Goal: Transaction & Acquisition: Obtain resource

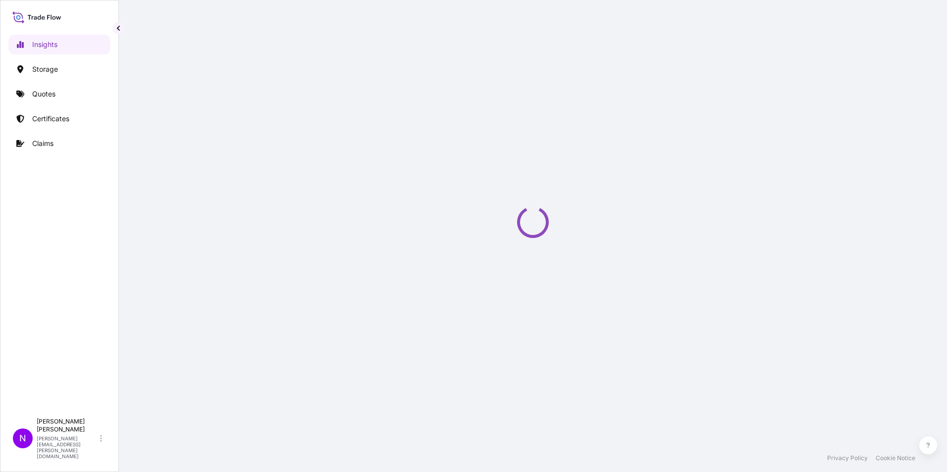
select select "2025"
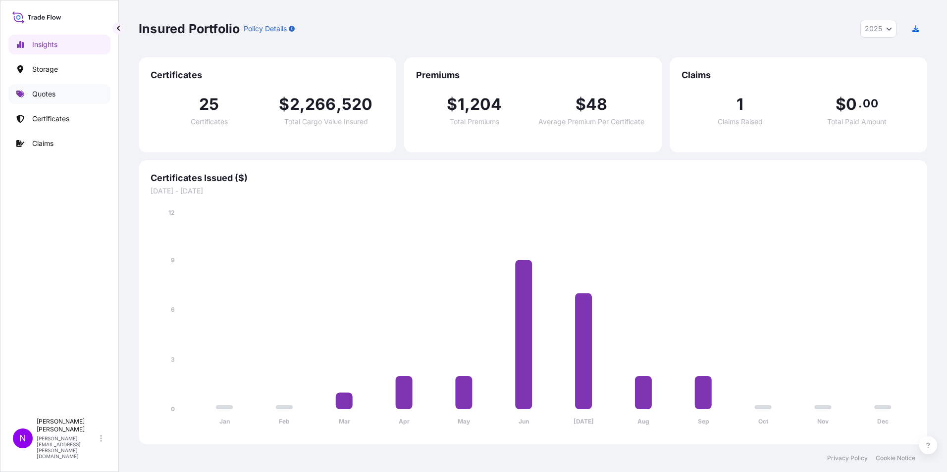
click at [48, 92] on p "Quotes" at bounding box center [43, 94] width 23 height 10
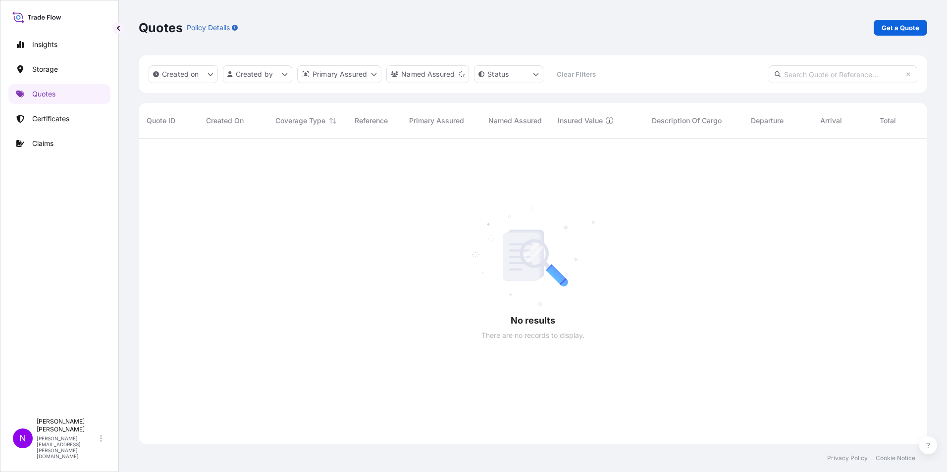
scroll to position [334, 781]
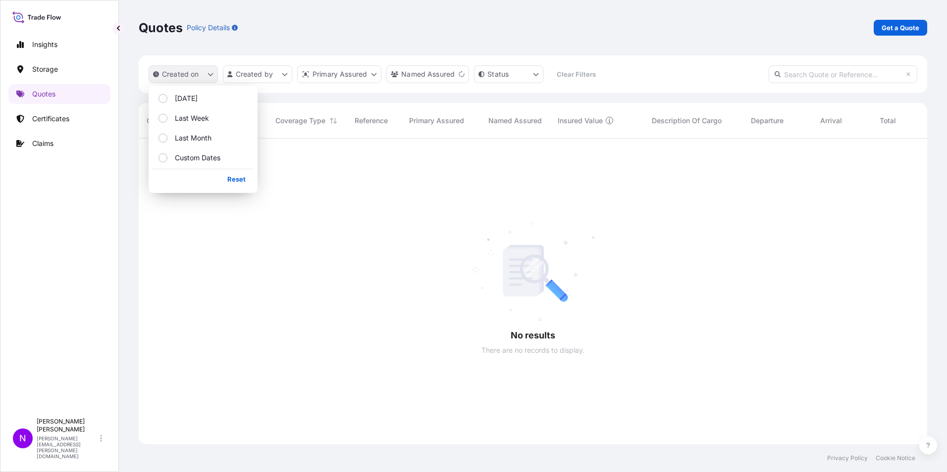
click at [212, 78] on button "Created on" at bounding box center [183, 74] width 69 height 18
click at [212, 77] on button "Created on" at bounding box center [183, 74] width 69 height 18
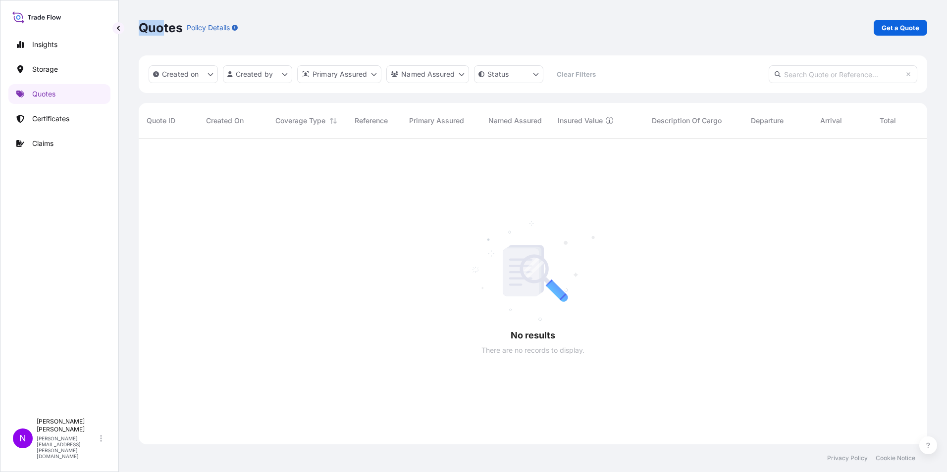
drag, startPoint x: 140, startPoint y: 24, endPoint x: 161, endPoint y: 25, distance: 21.3
click at [161, 25] on p "Quotes" at bounding box center [161, 28] width 44 height 16
click at [902, 28] on p "Get a Quote" at bounding box center [901, 28] width 38 height 10
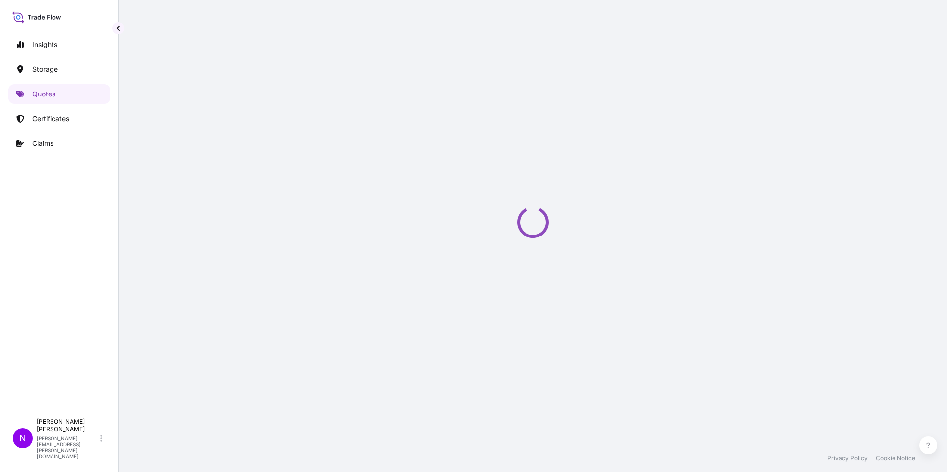
select select "Water"
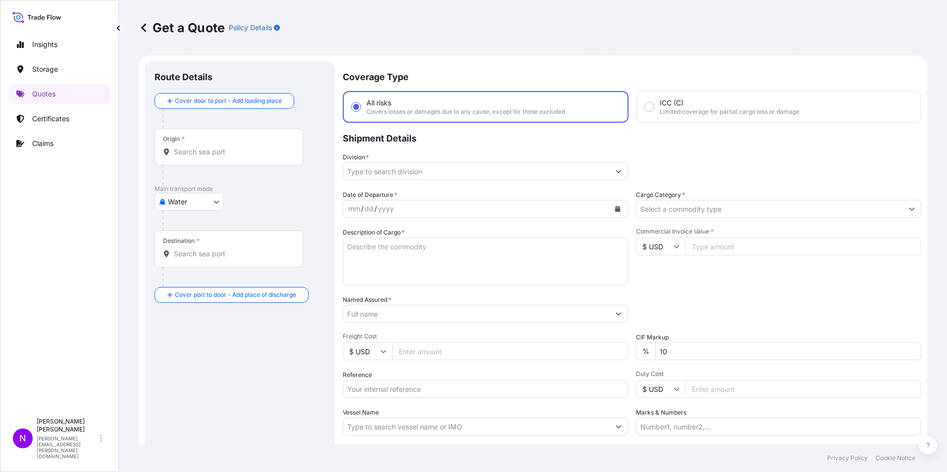
click at [194, 156] on input "Origin *" at bounding box center [232, 152] width 117 height 10
click at [329, 96] on div "Route Details Cover door to port - Add loading place Place of loading Road / [G…" at bounding box center [240, 285] width 190 height 448
click at [47, 120] on p "Certificates" at bounding box center [50, 119] width 37 height 10
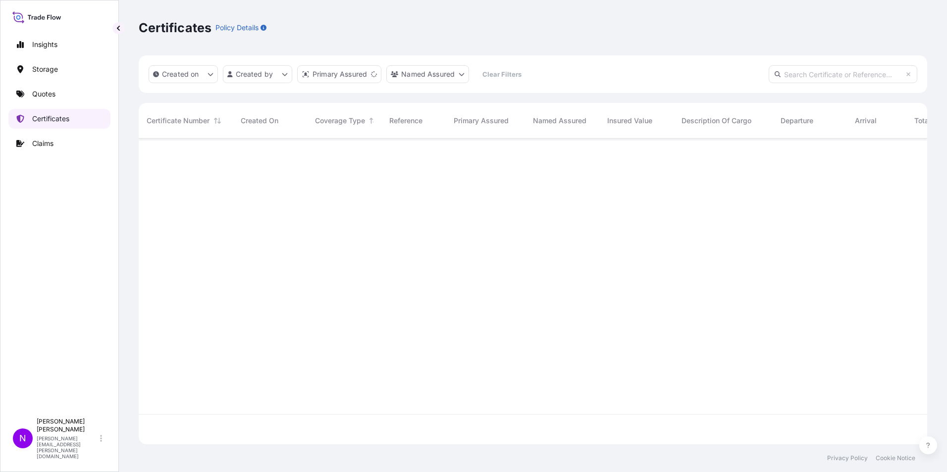
scroll to position [304, 781]
click at [47, 98] on p "Quotes" at bounding box center [43, 94] width 23 height 10
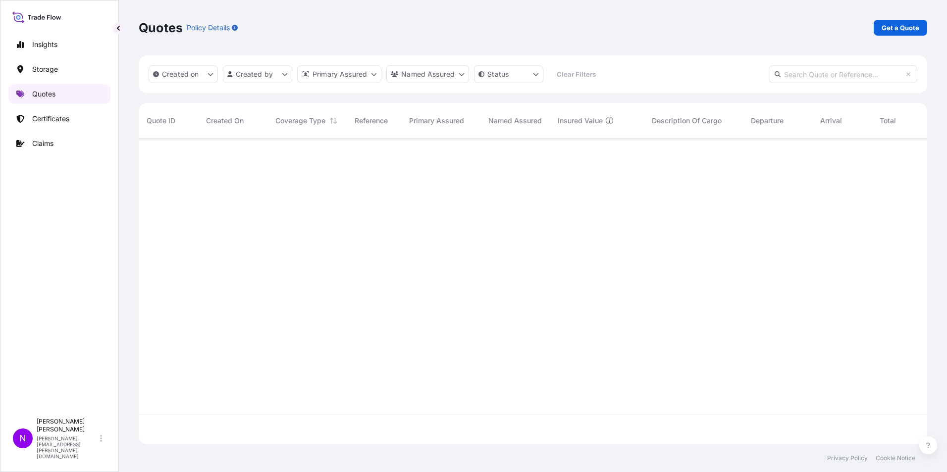
scroll to position [304, 781]
click at [41, 94] on p "Quotes" at bounding box center [43, 94] width 23 height 10
click at [39, 95] on p "Quotes" at bounding box center [43, 94] width 23 height 10
click at [901, 27] on p "Get a Quote" at bounding box center [901, 28] width 38 height 10
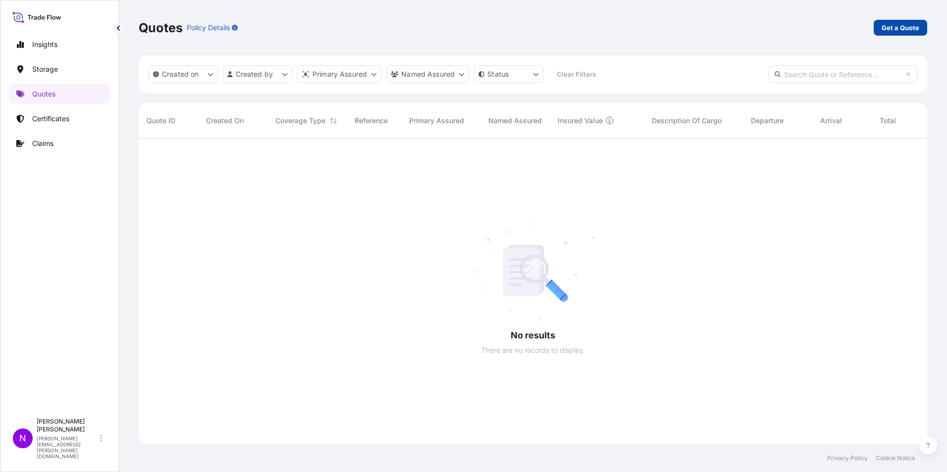
scroll to position [16, 0]
select select "Water"
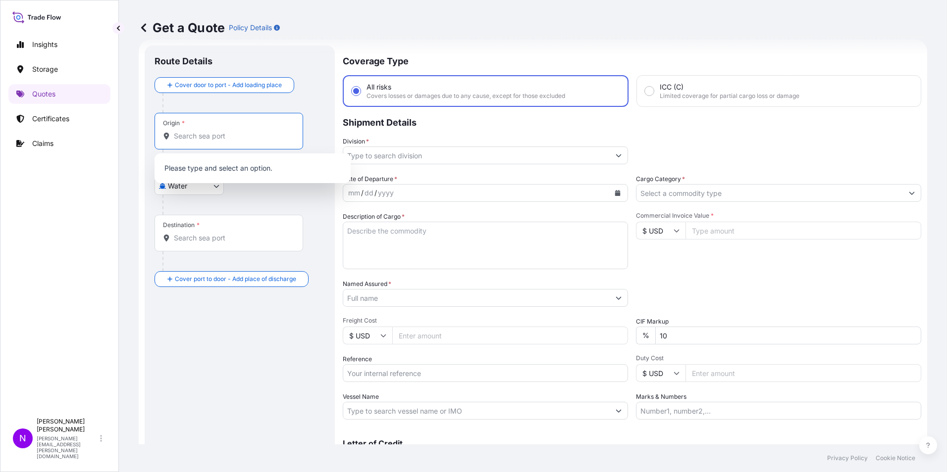
click at [192, 136] on input "Origin *" at bounding box center [232, 136] width 117 height 10
